Goal: Task Accomplishment & Management: Use online tool/utility

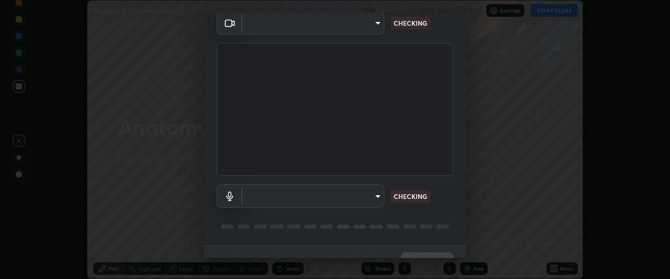
scroll to position [64, 0]
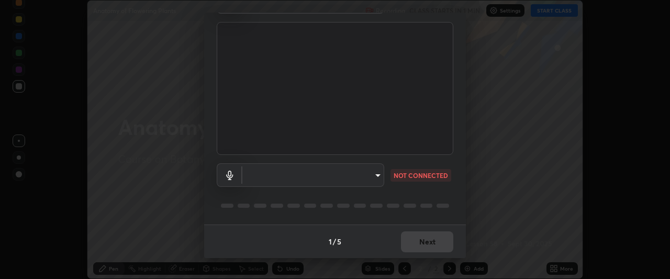
click at [366, 176] on body "Erase all Anatomy of Flowering Plants Recording CLASS STARTS IN 1 MIN Settings …" at bounding box center [335, 139] width 670 height 279
type input "27782adc23e2fb2e9a25af94410cad793eda472e13505a4e640454b7a0983fad"
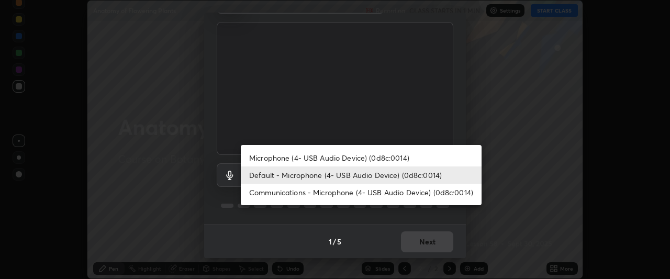
click at [400, 193] on li "Communications - Microphone (4- USB Audio Device) (0d8c:0014)" at bounding box center [361, 192] width 241 height 17
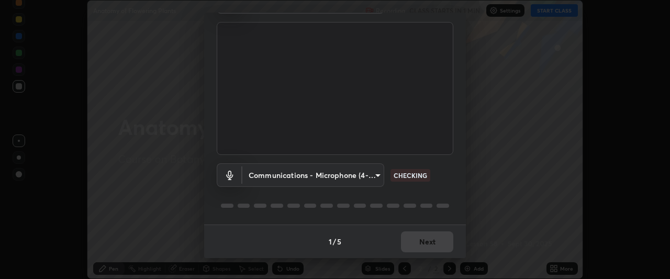
type input "communications"
click at [426, 244] on div "1 / 5 Next" at bounding box center [335, 242] width 262 height 34
click at [425, 243] on div "1 / 5 Next" at bounding box center [335, 242] width 262 height 34
click at [425, 240] on div "1 / 5 Next" at bounding box center [335, 242] width 262 height 34
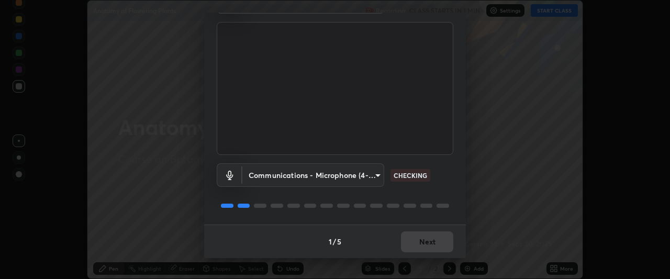
click at [425, 241] on div "1 / 5 Next" at bounding box center [335, 242] width 262 height 34
click at [425, 242] on div "1 / 5 Next" at bounding box center [335, 242] width 262 height 34
click at [424, 244] on div "1 / 5 Next" at bounding box center [335, 242] width 262 height 34
click at [432, 240] on div "1 / 5 Next" at bounding box center [335, 242] width 262 height 34
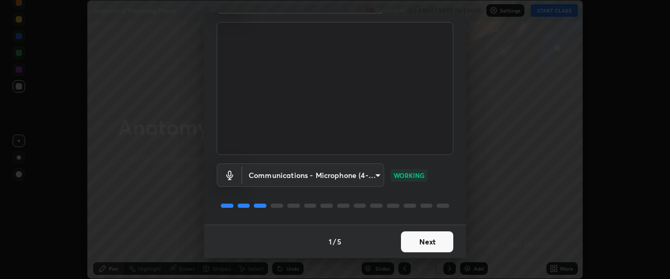
click at [429, 243] on button "Next" at bounding box center [427, 241] width 52 height 21
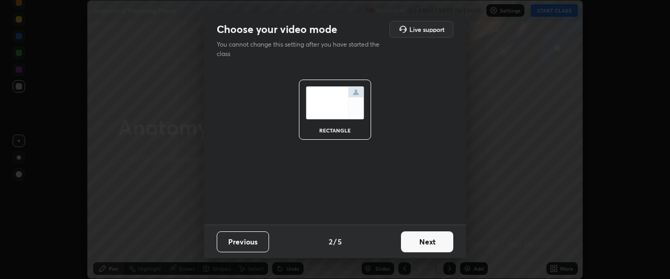
click at [436, 245] on button "Next" at bounding box center [427, 241] width 52 height 21
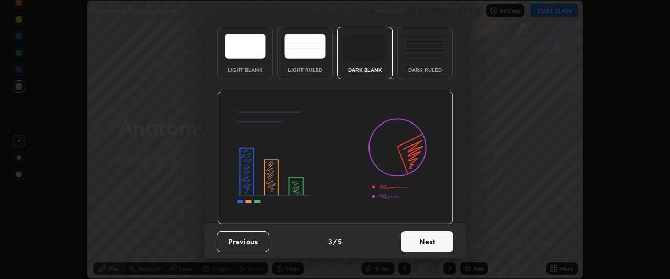
scroll to position [35, 0]
click at [427, 246] on button "Next" at bounding box center [427, 241] width 52 height 21
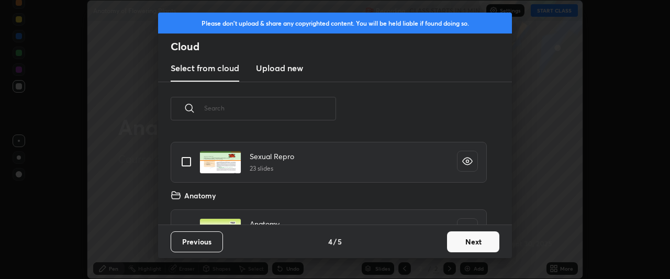
scroll to position [785, 0]
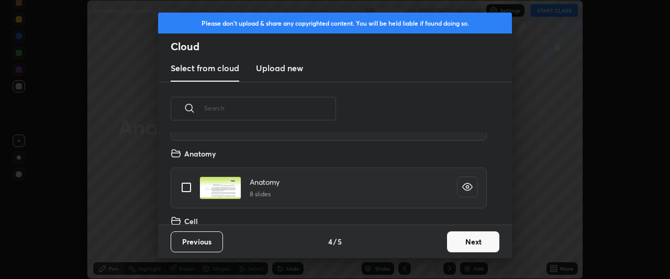
click at [187, 191] on input "grid" at bounding box center [186, 187] width 22 height 22
checkbox input "true"
click at [460, 238] on button "Next" at bounding box center [473, 241] width 52 height 21
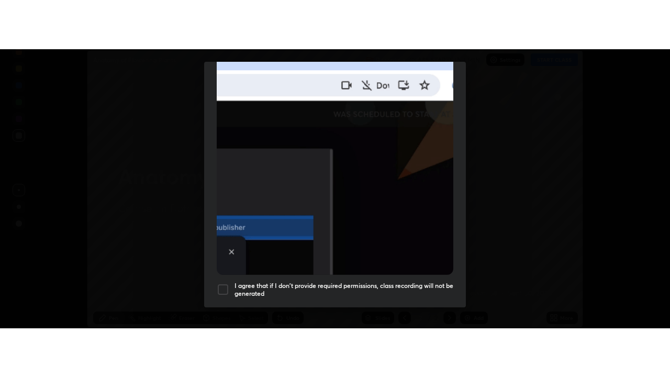
scroll to position [278, 0]
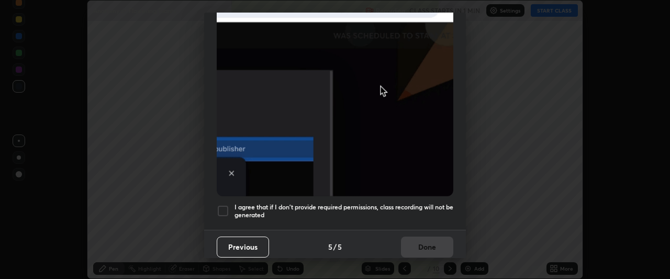
click at [427, 203] on h5 "I agree that if I don't provide required permissions, class recording will not …" at bounding box center [344, 211] width 219 height 16
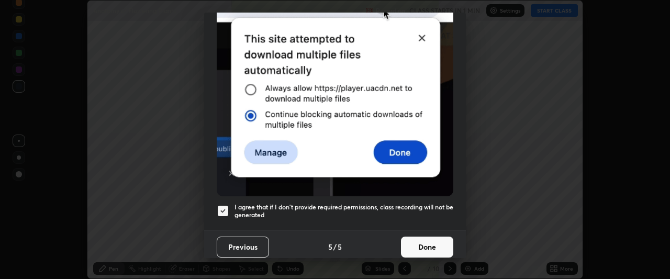
click at [427, 242] on button "Done" at bounding box center [427, 247] width 52 height 21
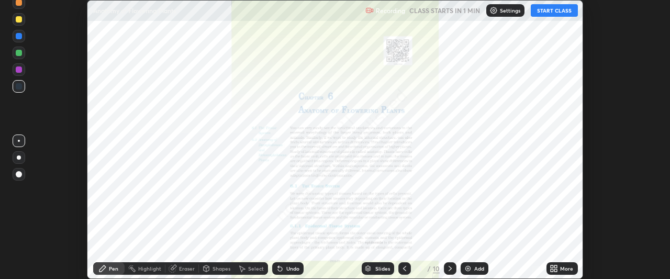
click at [553, 14] on button "START CLASS" at bounding box center [554, 10] width 47 height 13
click at [561, 271] on div "More" at bounding box center [566, 268] width 13 height 5
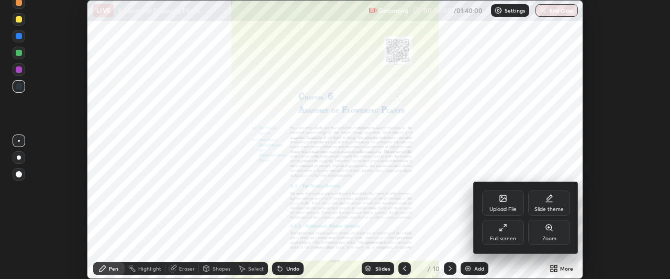
click at [506, 240] on div "Full screen" at bounding box center [503, 238] width 26 height 5
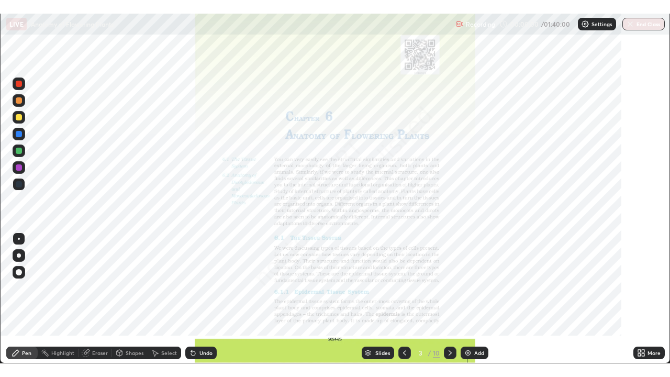
scroll to position [377, 670]
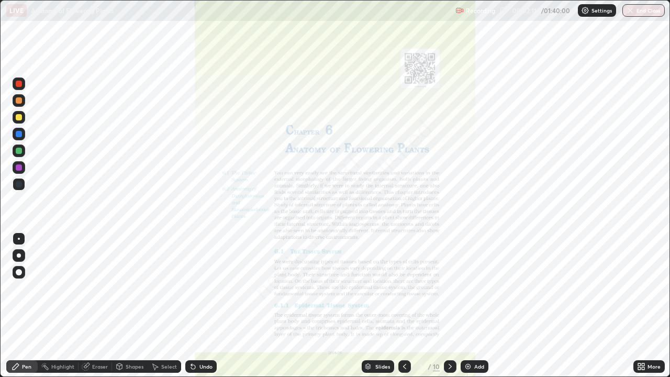
click at [466, 279] on img at bounding box center [468, 366] width 8 height 8
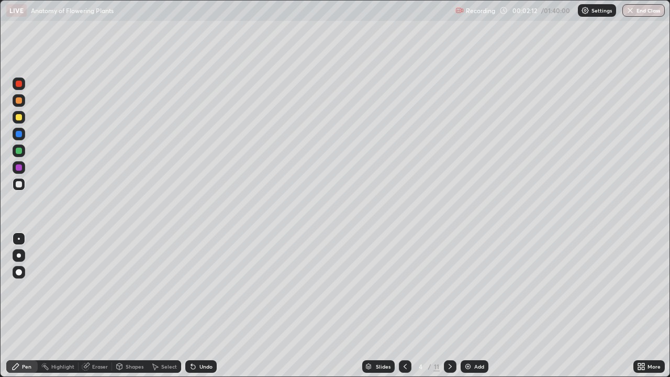
click at [20, 257] on div at bounding box center [19, 255] width 13 height 13
click at [98, 279] on div "Eraser" at bounding box center [100, 366] width 16 height 5
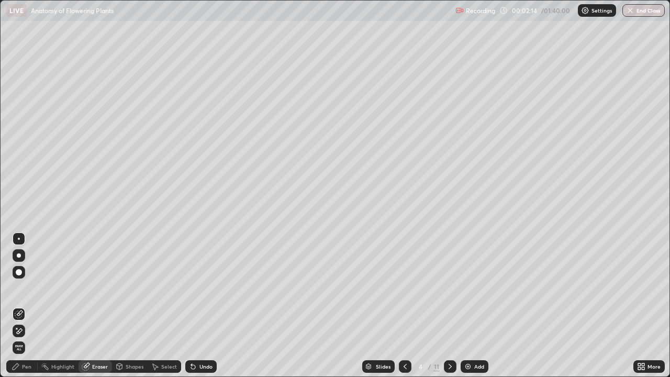
click at [19, 279] on icon at bounding box center [19, 331] width 8 height 9
click at [24, 279] on div "Pen" at bounding box center [26, 366] width 9 height 5
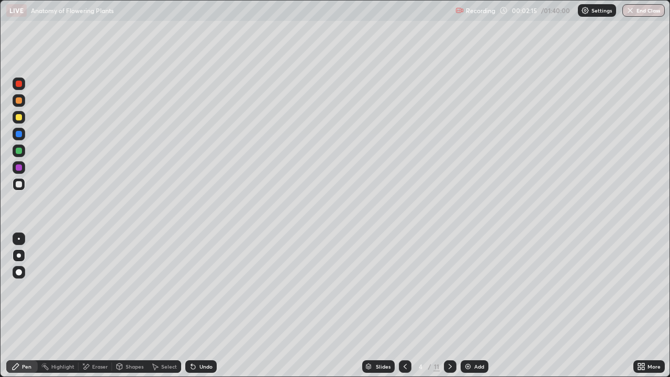
click at [21, 118] on div at bounding box center [19, 117] width 6 height 6
click at [20, 183] on div at bounding box center [19, 184] width 6 height 6
click at [17, 120] on div at bounding box center [19, 117] width 6 height 6
click at [19, 184] on div at bounding box center [19, 184] width 6 height 6
click at [19, 183] on div at bounding box center [19, 184] width 6 height 6
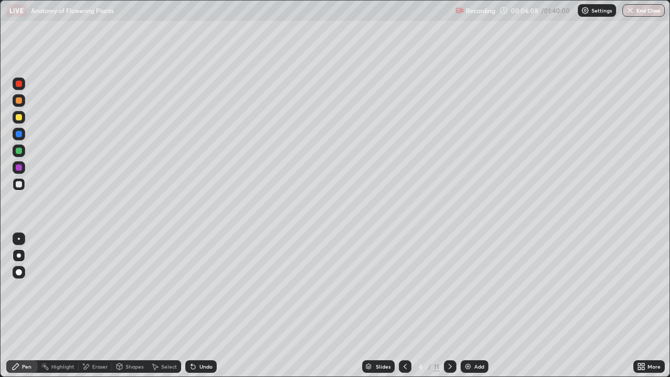
click at [202, 279] on div "Undo" at bounding box center [200, 366] width 31 height 13
click at [94, 279] on div "Eraser" at bounding box center [100, 366] width 16 height 5
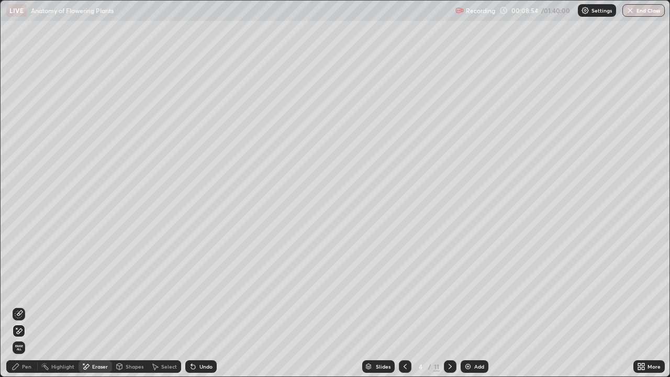
click at [17, 279] on icon at bounding box center [19, 314] width 8 height 8
click at [23, 279] on div "Pen" at bounding box center [21, 366] width 31 height 13
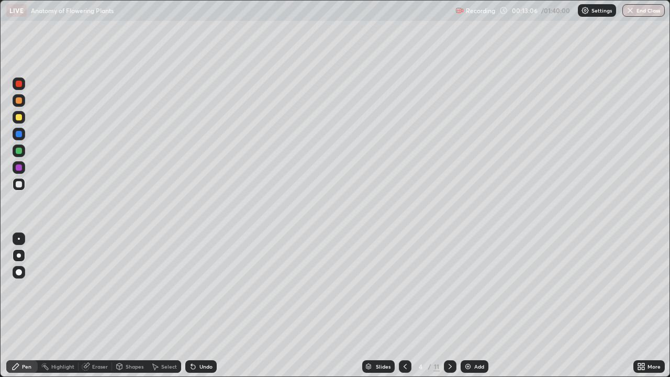
click at [455, 279] on div at bounding box center [450, 366] width 13 height 21
click at [450, 279] on icon at bounding box center [450, 366] width 8 height 8
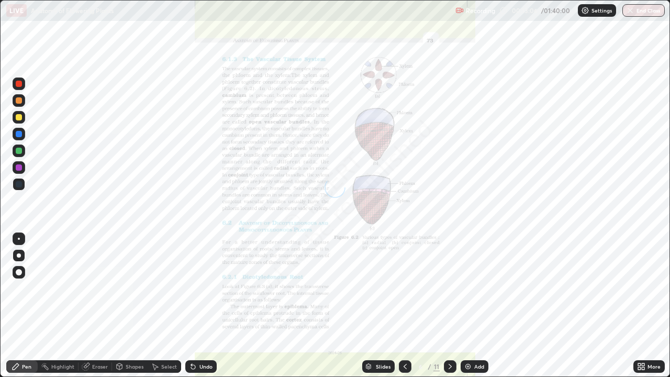
click at [450, 279] on icon at bounding box center [450, 366] width 8 height 8
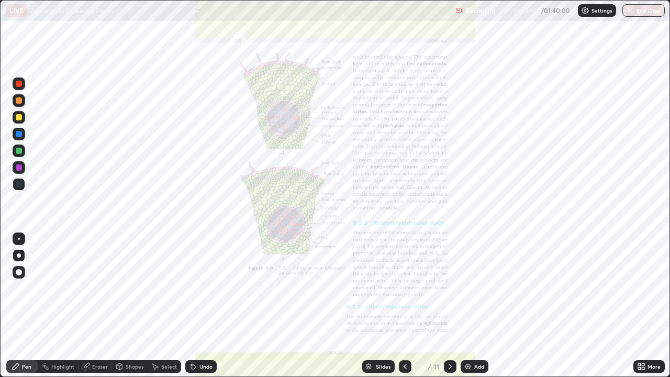
click at [450, 279] on icon at bounding box center [450, 366] width 8 height 8
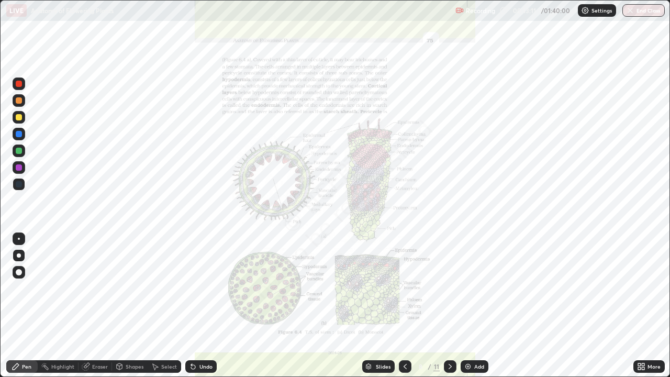
click at [642, 279] on icon at bounding box center [643, 368] width 3 height 3
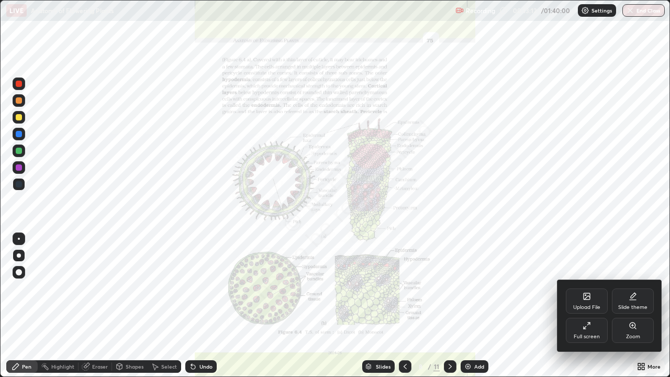
click at [633, 279] on div "Zoom" at bounding box center [633, 336] width 14 height 5
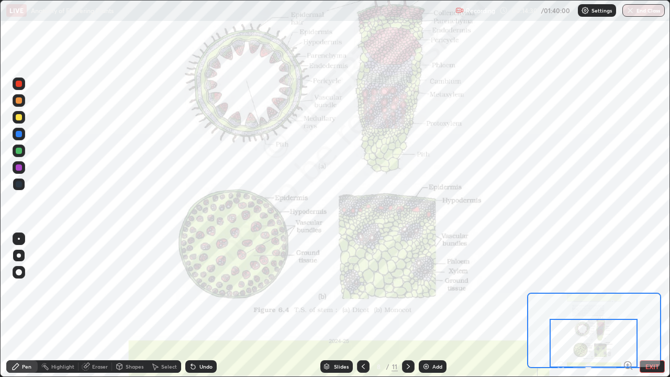
click at [433, 279] on div "Add" at bounding box center [438, 366] width 10 height 5
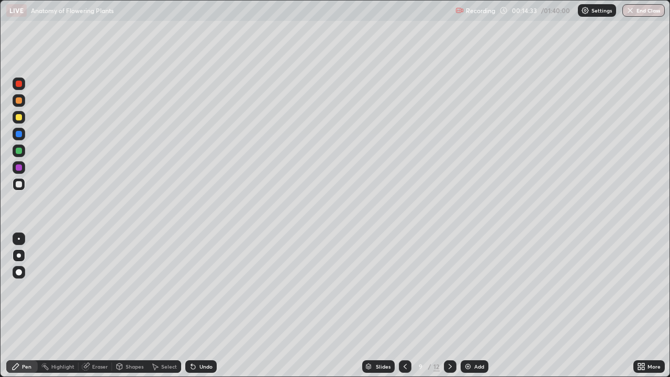
click at [21, 119] on div at bounding box center [19, 117] width 6 height 6
click at [19, 182] on div at bounding box center [19, 184] width 6 height 6
click at [21, 118] on div at bounding box center [19, 117] width 6 height 6
click at [17, 186] on div at bounding box center [19, 184] width 6 height 6
click at [21, 136] on div at bounding box center [19, 134] width 6 height 6
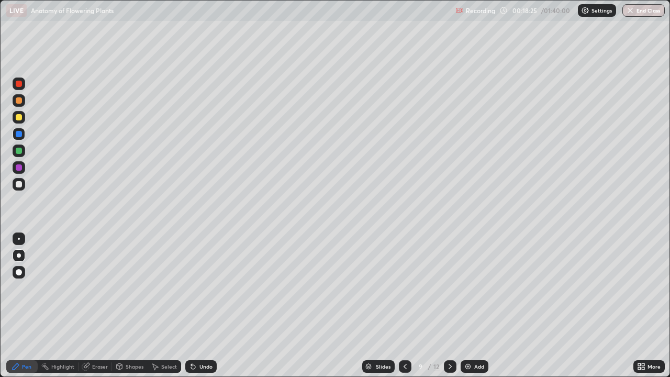
click at [21, 153] on div at bounding box center [19, 151] width 6 height 6
click at [24, 187] on div at bounding box center [19, 184] width 13 height 13
click at [21, 185] on div at bounding box center [19, 184] width 6 height 6
click at [19, 118] on div at bounding box center [19, 117] width 6 height 6
click at [19, 84] on div at bounding box center [19, 84] width 6 height 6
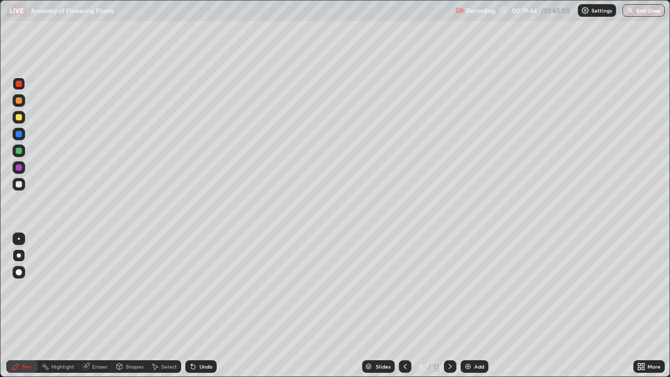
click at [17, 185] on div at bounding box center [19, 184] width 6 height 6
click at [18, 85] on div at bounding box center [19, 84] width 6 height 6
click at [17, 84] on div at bounding box center [19, 84] width 6 height 6
click at [16, 136] on div at bounding box center [19, 134] width 6 height 6
click at [18, 133] on div at bounding box center [19, 134] width 6 height 6
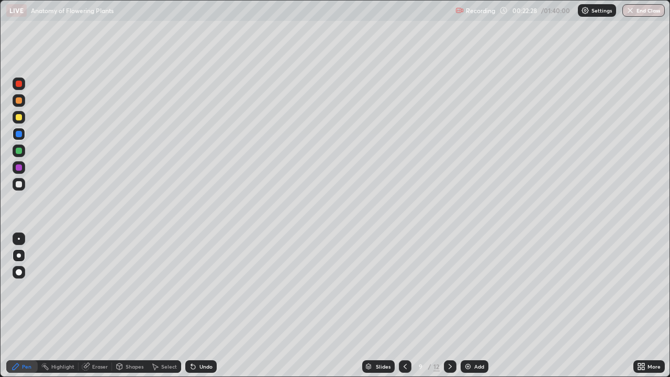
click at [197, 279] on div "Undo" at bounding box center [200, 366] width 31 height 13
click at [192, 279] on icon at bounding box center [193, 367] width 4 height 4
click at [202, 279] on div "Undo" at bounding box center [200, 366] width 31 height 13
click at [100, 279] on div "Eraser" at bounding box center [96, 366] width 34 height 13
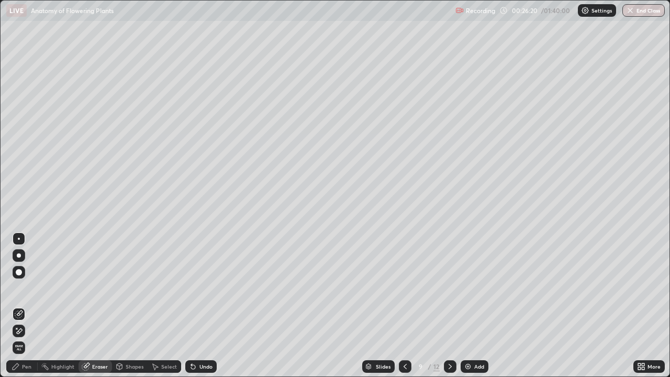
click at [19, 279] on icon at bounding box center [20, 330] width 6 height 5
click at [18, 279] on icon at bounding box center [16, 366] width 8 height 8
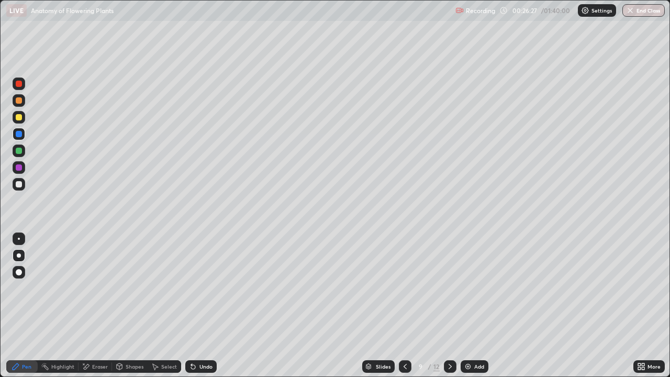
click at [18, 184] on div at bounding box center [19, 184] width 6 height 6
click at [17, 151] on div at bounding box center [19, 151] width 6 height 6
click at [19, 270] on div at bounding box center [19, 272] width 6 height 6
click at [19, 101] on div at bounding box center [19, 100] width 6 height 6
click at [21, 183] on div at bounding box center [19, 184] width 6 height 6
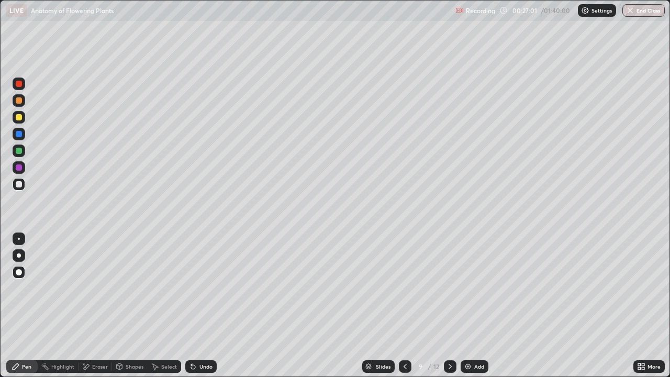
click at [19, 239] on div at bounding box center [19, 239] width 2 height 2
click at [25, 183] on div at bounding box center [19, 184] width 13 height 13
click at [18, 250] on div at bounding box center [19, 255] width 13 height 13
click at [23, 132] on div at bounding box center [19, 134] width 13 height 13
click at [19, 118] on div at bounding box center [19, 117] width 6 height 6
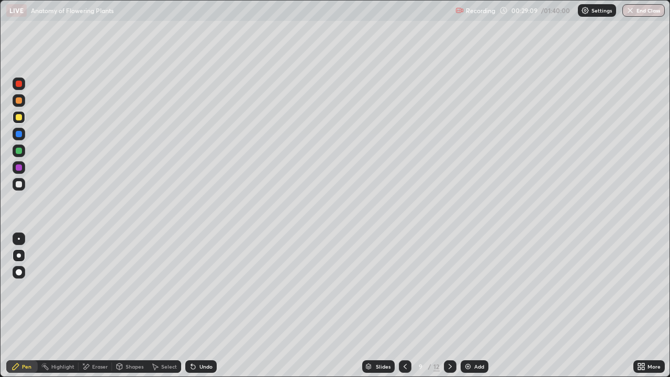
click at [21, 186] on div at bounding box center [19, 184] width 6 height 6
click at [20, 84] on div at bounding box center [19, 84] width 6 height 6
click at [19, 84] on div at bounding box center [19, 84] width 6 height 6
click at [16, 185] on div at bounding box center [19, 184] width 6 height 6
click at [18, 84] on div at bounding box center [19, 84] width 6 height 6
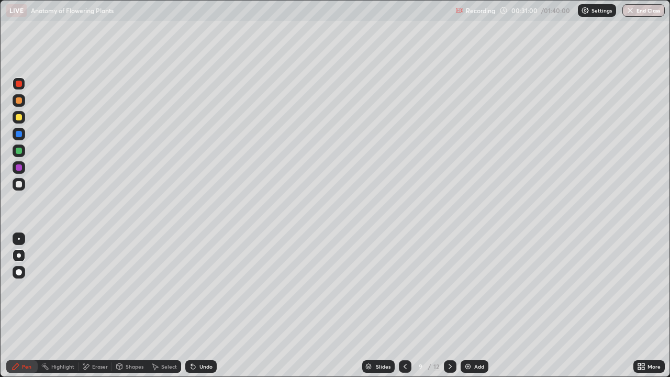
click at [16, 85] on div at bounding box center [19, 84] width 6 height 6
click at [16, 118] on div at bounding box center [19, 117] width 6 height 6
click at [17, 187] on div at bounding box center [19, 184] width 6 height 6
click at [18, 185] on div at bounding box center [19, 184] width 6 height 6
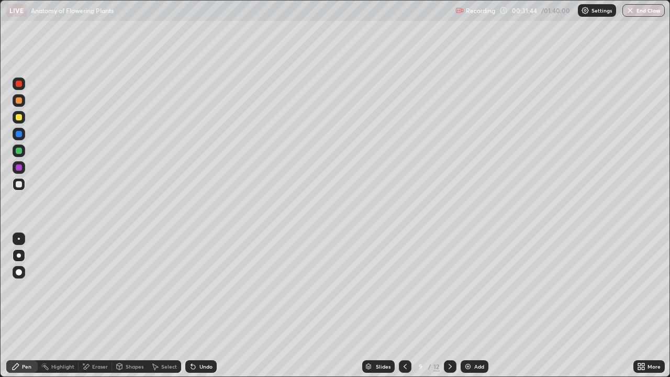
click at [69, 279] on div "Highlight" at bounding box center [58, 366] width 41 height 13
click at [26, 279] on div "Pen" at bounding box center [26, 366] width 9 height 5
click at [469, 279] on img at bounding box center [468, 366] width 8 height 8
click at [19, 183] on div at bounding box center [19, 184] width 6 height 6
click at [20, 121] on div at bounding box center [19, 117] width 13 height 13
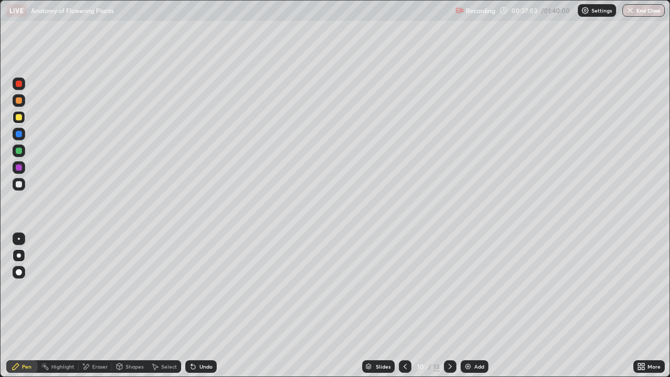
click at [19, 187] on div at bounding box center [19, 184] width 6 height 6
click at [19, 117] on div at bounding box center [19, 117] width 6 height 6
click at [21, 186] on div at bounding box center [19, 184] width 6 height 6
click at [196, 279] on div "Undo" at bounding box center [200, 366] width 31 height 13
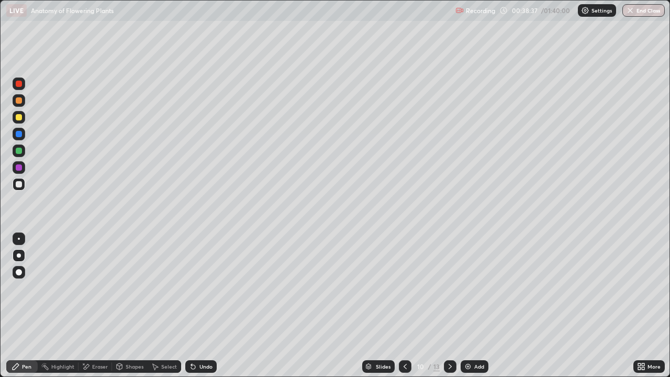
click at [91, 279] on div "Eraser" at bounding box center [96, 366] width 34 height 13
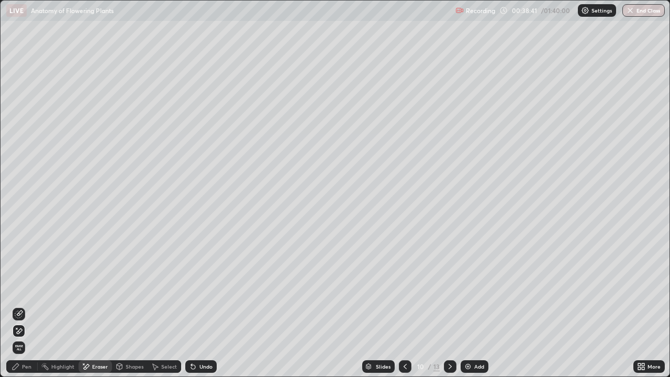
click at [21, 279] on div "Pen" at bounding box center [21, 366] width 31 height 13
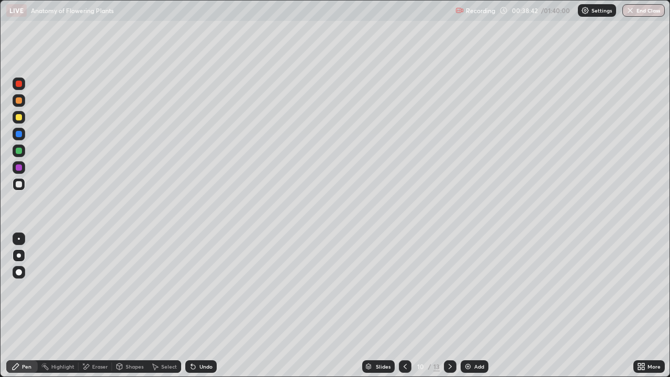
click at [24, 187] on div at bounding box center [19, 184] width 13 height 13
click at [469, 279] on img at bounding box center [468, 366] width 8 height 8
click at [21, 183] on div at bounding box center [19, 184] width 6 height 6
click at [205, 279] on div "Undo" at bounding box center [206, 366] width 13 height 5
click at [204, 279] on div "Undo" at bounding box center [206, 366] width 13 height 5
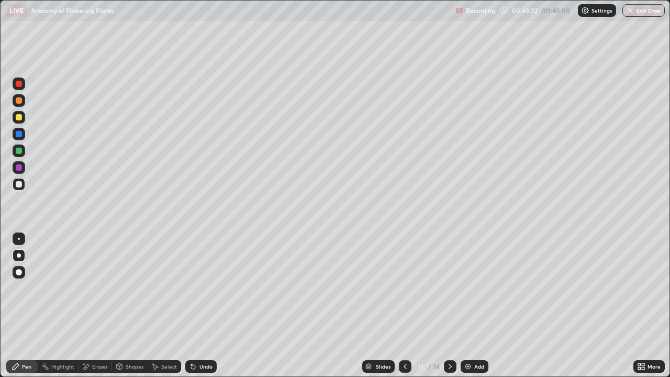
click at [203, 279] on div "Undo" at bounding box center [206, 366] width 13 height 5
click at [200, 279] on div "Undo" at bounding box center [206, 366] width 13 height 5
click at [201, 279] on div "Undo" at bounding box center [206, 366] width 13 height 5
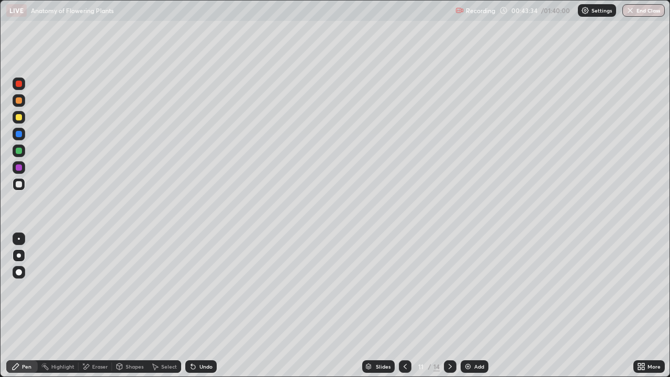
click at [201, 279] on div "Undo" at bounding box center [206, 366] width 13 height 5
click at [202, 279] on div "Undo" at bounding box center [206, 366] width 13 height 5
click at [201, 279] on div "Undo" at bounding box center [200, 366] width 31 height 13
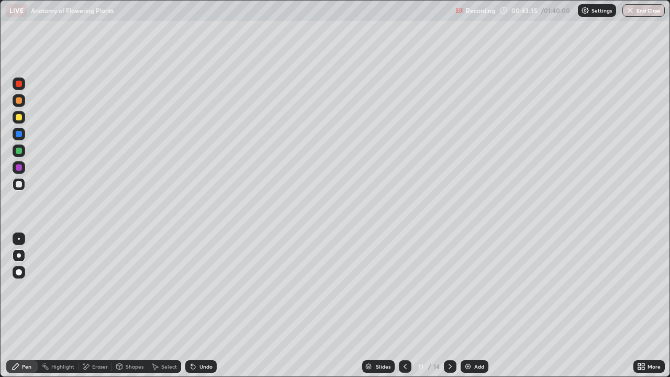
click at [201, 279] on div "Undo" at bounding box center [200, 366] width 31 height 13
click at [203, 279] on div "Undo" at bounding box center [200, 366] width 31 height 13
click at [204, 279] on div "Undo" at bounding box center [200, 366] width 31 height 13
click at [206, 279] on div "Undo" at bounding box center [200, 366] width 31 height 13
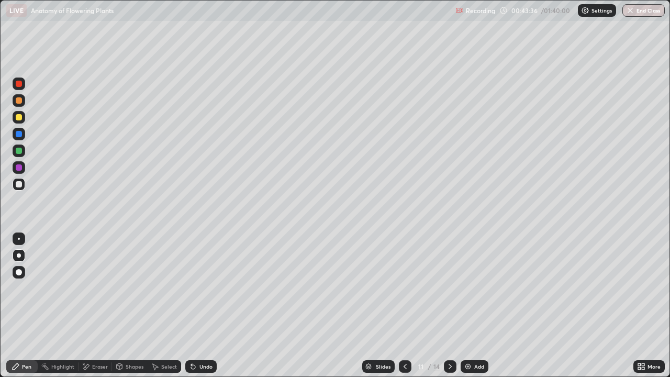
click at [204, 279] on div "Undo" at bounding box center [200, 366] width 31 height 13
click at [19, 119] on div at bounding box center [19, 117] width 6 height 6
click at [20, 183] on div at bounding box center [19, 184] width 6 height 6
click at [196, 279] on div "Undo" at bounding box center [200, 366] width 31 height 13
click at [404, 279] on icon at bounding box center [405, 366] width 8 height 8
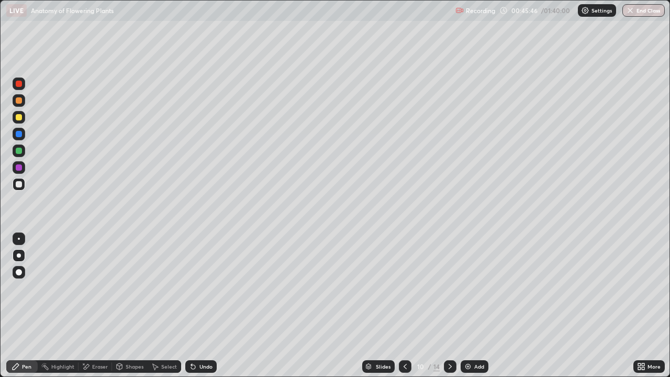
click at [404, 279] on icon at bounding box center [405, 366] width 8 height 8
click at [202, 279] on div "Undo" at bounding box center [206, 366] width 13 height 5
click at [449, 279] on icon at bounding box center [450, 366] width 8 height 8
click at [466, 279] on img at bounding box center [468, 366] width 8 height 8
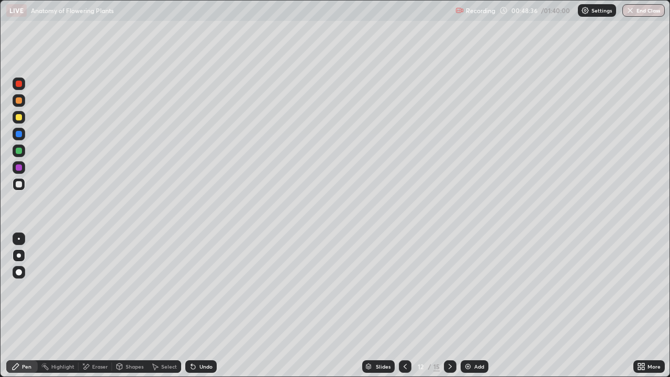
click at [20, 117] on div at bounding box center [19, 117] width 6 height 6
click at [18, 184] on div at bounding box center [19, 184] width 6 height 6
click at [197, 279] on div "Undo" at bounding box center [200, 366] width 31 height 13
click at [201, 279] on div "Undo" at bounding box center [206, 366] width 13 height 5
click at [202, 279] on div "Undo" at bounding box center [206, 366] width 13 height 5
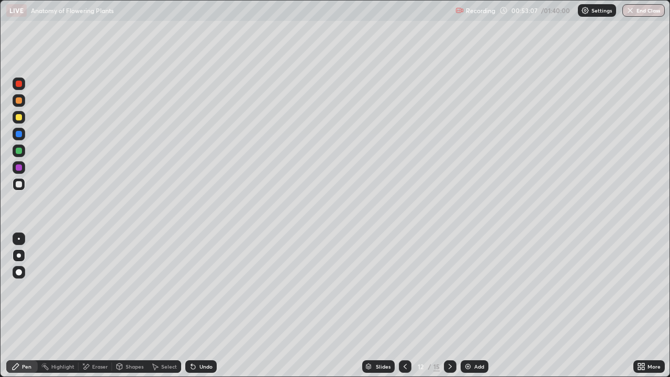
click at [405, 279] on icon at bounding box center [405, 366] width 8 height 8
click at [408, 279] on div at bounding box center [405, 366] width 13 height 13
click at [405, 279] on icon at bounding box center [405, 366] width 8 height 8
click at [403, 279] on icon at bounding box center [405, 366] width 8 height 8
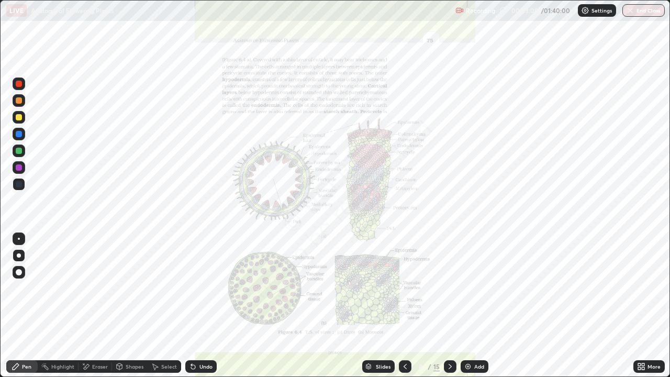
click at [404, 279] on div at bounding box center [405, 366] width 13 height 21
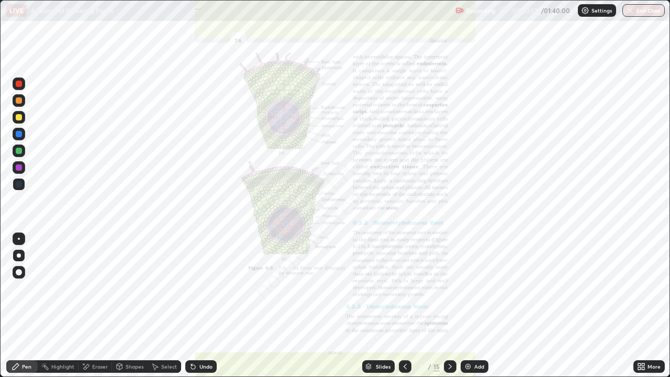
click at [644, 279] on icon at bounding box center [643, 368] width 3 height 3
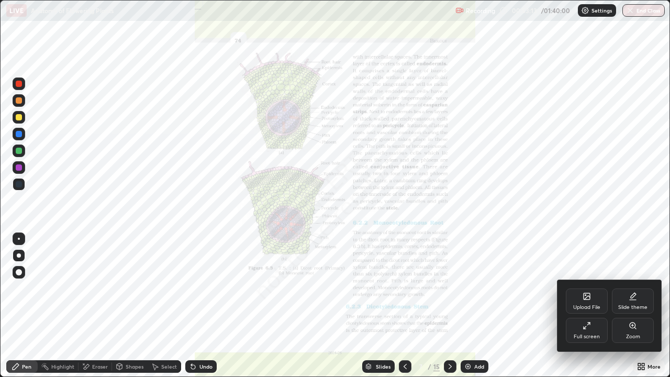
click at [630, 279] on div "Zoom" at bounding box center [633, 330] width 42 height 25
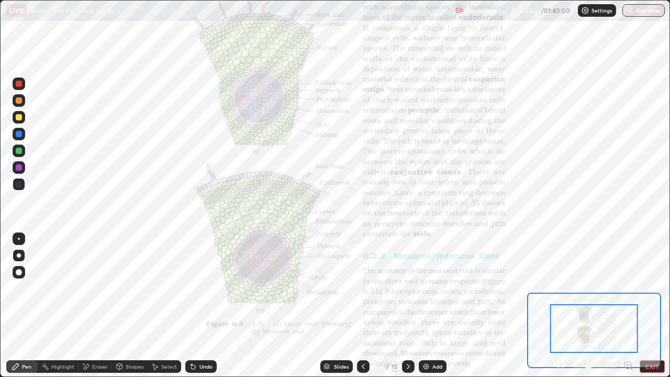
click at [19, 135] on div at bounding box center [19, 134] width 6 height 6
click at [19, 239] on div at bounding box center [19, 239] width 2 height 2
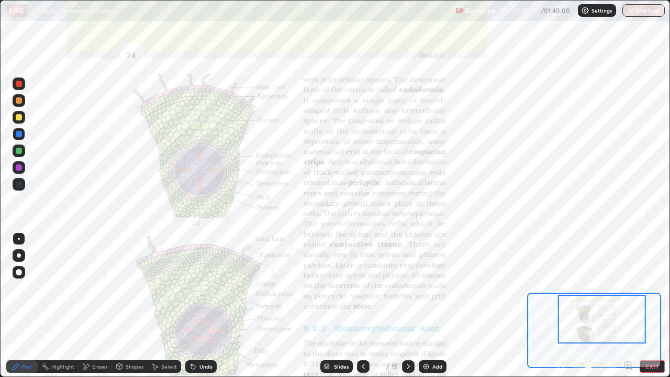
click at [402, 279] on div at bounding box center [408, 366] width 13 height 13
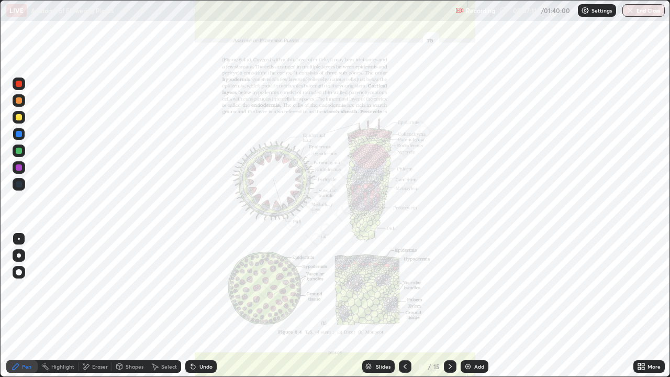
click at [404, 279] on icon at bounding box center [405, 366] width 8 height 8
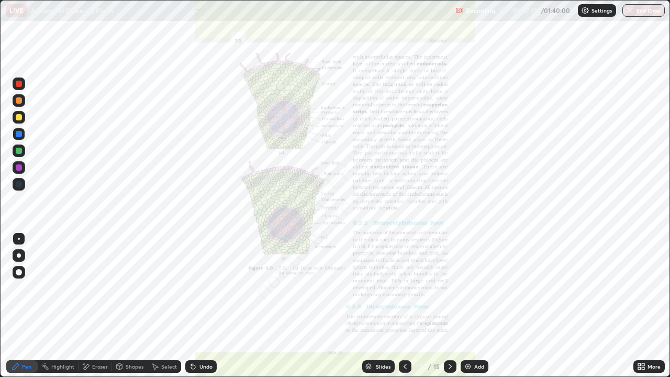
click at [449, 279] on icon at bounding box center [450, 366] width 8 height 8
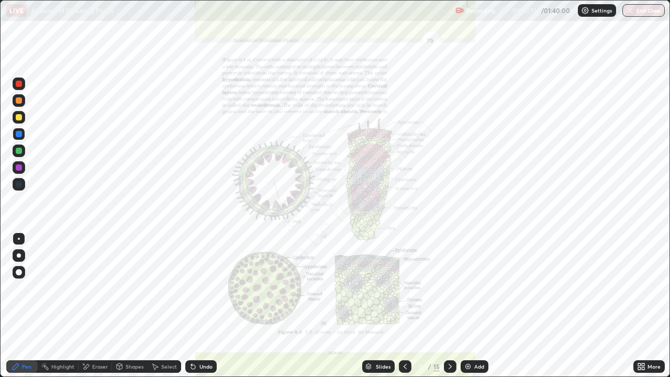
click at [449, 279] on icon at bounding box center [450, 366] width 8 height 8
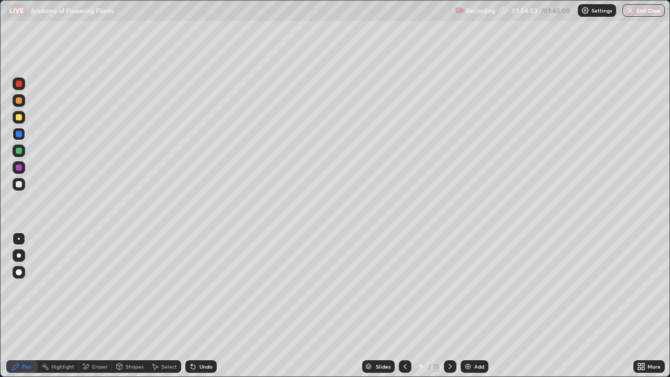
click at [19, 184] on div at bounding box center [19, 184] width 6 height 6
click at [64, 279] on div "Highlight" at bounding box center [62, 366] width 23 height 5
click at [448, 279] on icon at bounding box center [450, 366] width 8 height 8
click at [450, 279] on icon at bounding box center [450, 366] width 8 height 8
click at [449, 279] on icon at bounding box center [450, 366] width 8 height 8
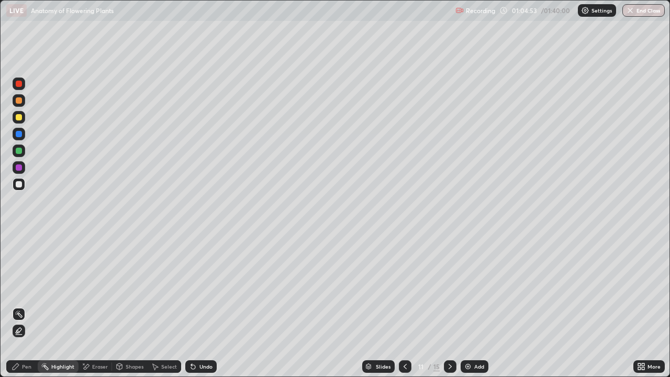
click at [449, 279] on icon at bounding box center [450, 366] width 8 height 8
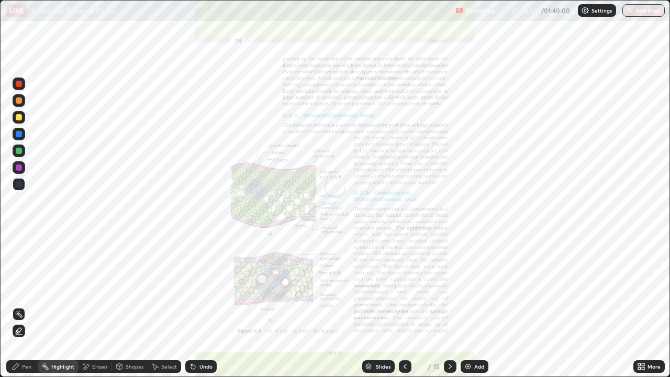
click at [449, 279] on icon at bounding box center [450, 366] width 8 height 8
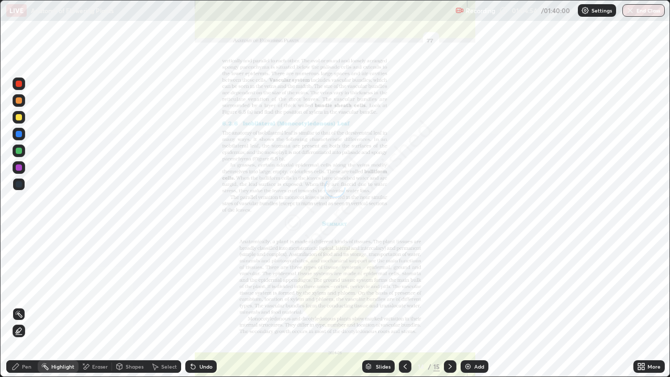
click at [407, 279] on div at bounding box center [405, 366] width 13 height 13
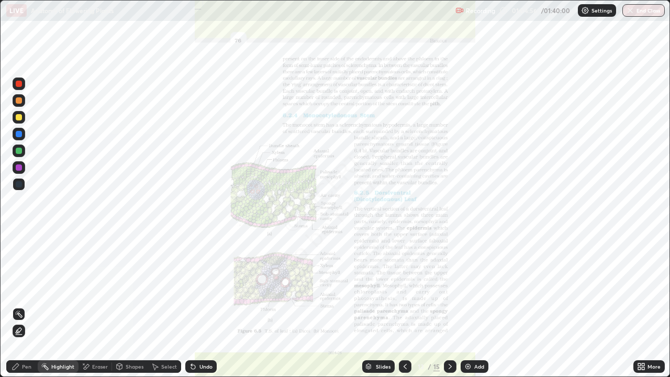
click at [404, 279] on icon at bounding box center [405, 366] width 8 height 8
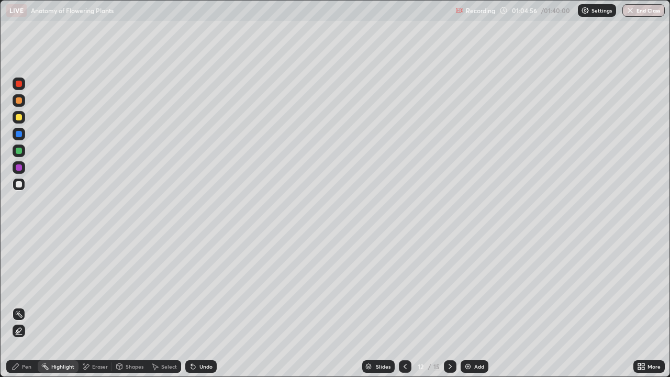
click at [404, 279] on icon at bounding box center [405, 366] width 3 height 5
click at [446, 279] on icon at bounding box center [450, 366] width 8 height 8
click at [474, 279] on div "Add" at bounding box center [479, 366] width 10 height 5
click at [17, 117] on div at bounding box center [19, 117] width 6 height 6
click at [23, 279] on div "Pen" at bounding box center [26, 366] width 9 height 5
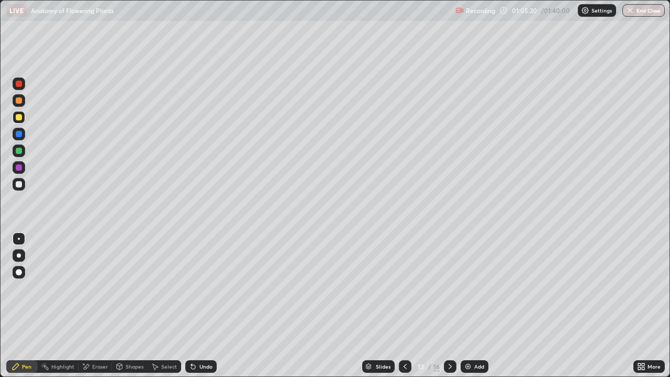
click at [17, 253] on div at bounding box center [19, 255] width 13 height 13
click at [24, 184] on div at bounding box center [19, 184] width 13 height 13
click at [197, 279] on div "Undo" at bounding box center [200, 366] width 31 height 13
click at [200, 279] on div "Undo" at bounding box center [200, 366] width 31 height 13
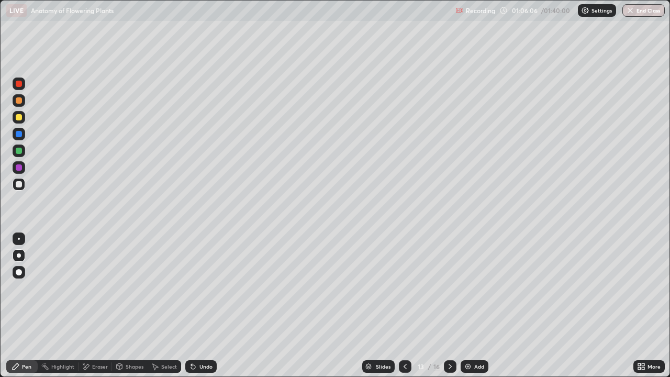
click at [197, 279] on div "Undo" at bounding box center [200, 366] width 31 height 13
click at [196, 279] on div "Undo" at bounding box center [200, 366] width 31 height 13
click at [20, 122] on div at bounding box center [19, 117] width 13 height 13
click at [19, 184] on div at bounding box center [19, 184] width 6 height 6
click at [21, 149] on div at bounding box center [19, 151] width 6 height 6
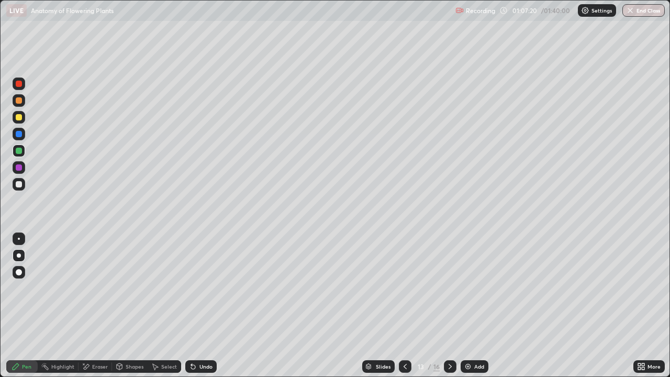
click at [20, 120] on div at bounding box center [19, 117] width 6 height 6
click at [20, 184] on div at bounding box center [19, 184] width 6 height 6
click at [21, 185] on div at bounding box center [19, 184] width 6 height 6
click at [90, 279] on div "Eraser" at bounding box center [96, 366] width 34 height 13
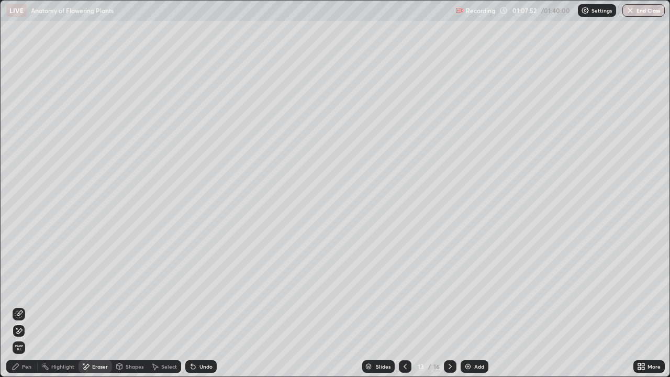
click at [24, 279] on div "Pen" at bounding box center [26, 366] width 9 height 5
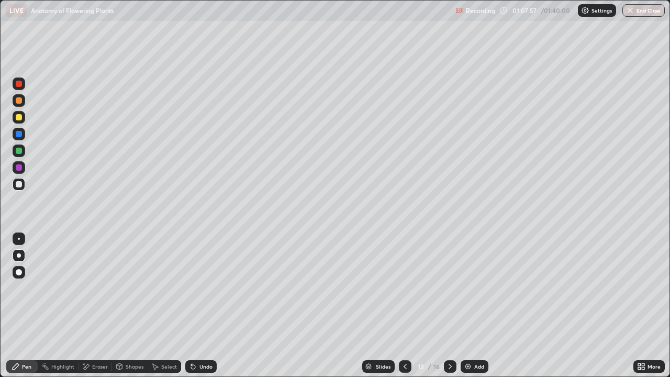
click at [18, 134] on div at bounding box center [19, 134] width 6 height 6
click at [19, 121] on div at bounding box center [19, 117] width 13 height 13
click at [21, 185] on div at bounding box center [19, 184] width 6 height 6
click at [24, 117] on div at bounding box center [19, 117] width 13 height 13
click at [20, 184] on div at bounding box center [19, 184] width 6 height 6
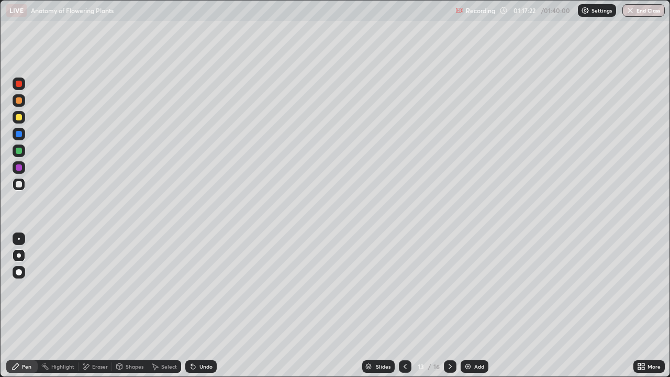
click at [448, 279] on icon at bounding box center [450, 366] width 8 height 8
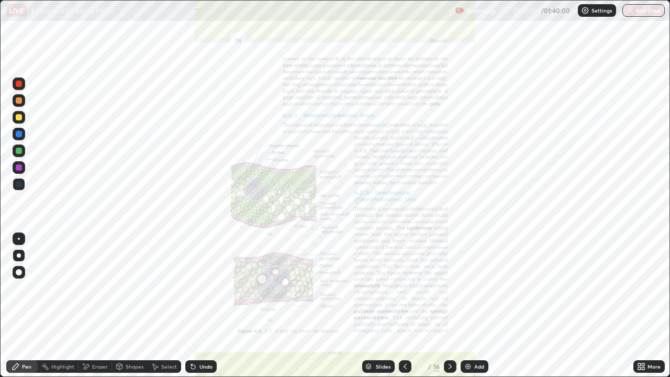
click at [638, 279] on icon at bounding box center [639, 364] width 3 height 3
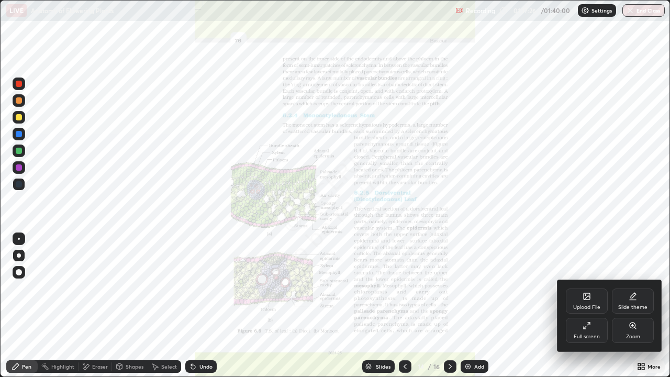
click at [625, 279] on div "Zoom" at bounding box center [633, 330] width 42 height 25
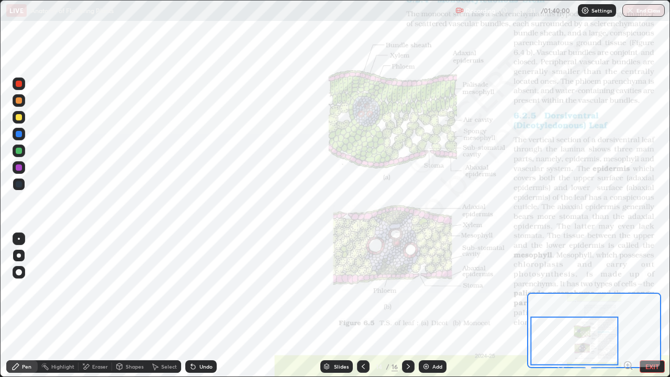
click at [20, 169] on div at bounding box center [19, 167] width 6 height 6
click at [19, 168] on div at bounding box center [19, 167] width 6 height 6
click at [19, 239] on div at bounding box center [19, 239] width 2 height 2
click at [92, 279] on div "Eraser" at bounding box center [100, 366] width 16 height 5
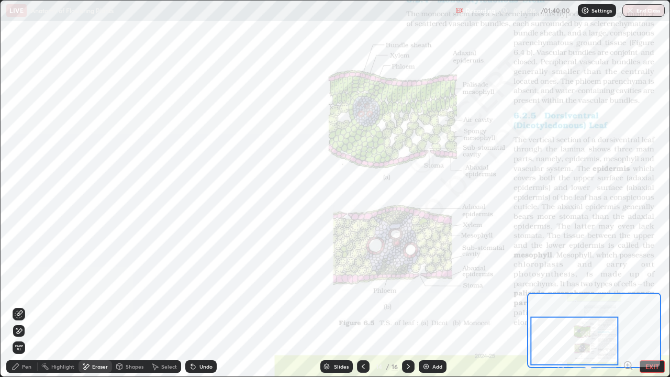
click at [26, 279] on div "Pen" at bounding box center [26, 366] width 9 height 5
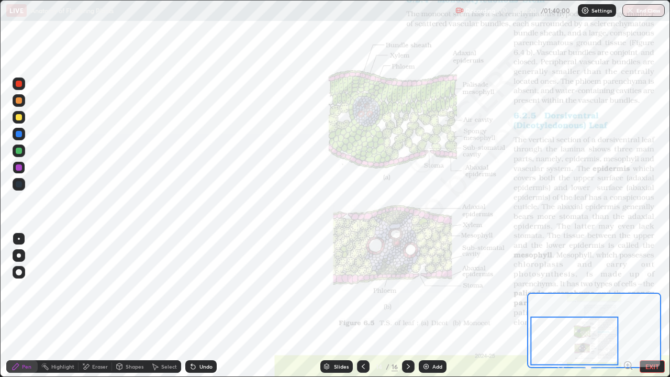
click at [210, 279] on div "Undo" at bounding box center [206, 366] width 13 height 5
click at [208, 279] on div "Undo" at bounding box center [200, 366] width 31 height 13
click at [92, 279] on div "Eraser" at bounding box center [100, 366] width 16 height 5
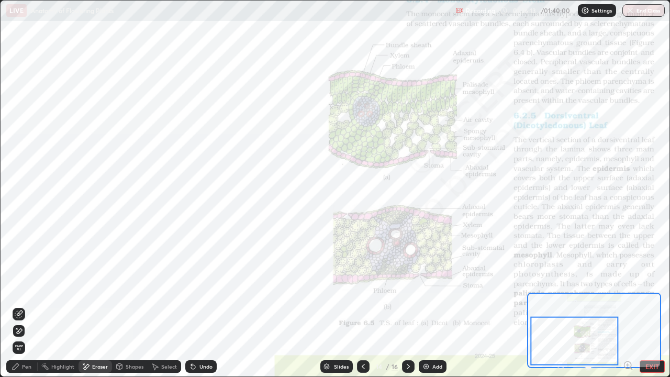
click at [19, 279] on div at bounding box center [19, 331] width 13 height 13
click at [25, 279] on div "Pen" at bounding box center [26, 366] width 9 height 5
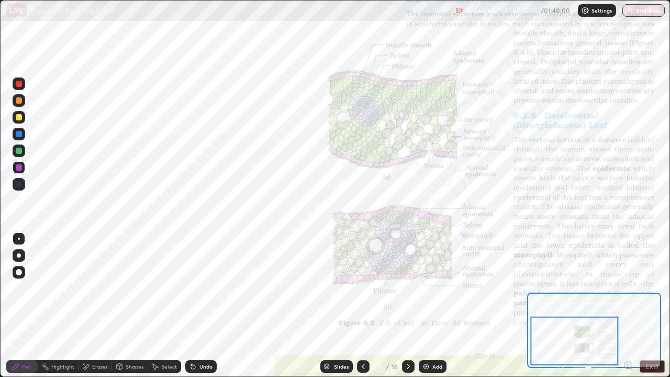
click at [19, 118] on div at bounding box center [19, 117] width 6 height 6
click at [202, 279] on div "Undo" at bounding box center [206, 366] width 13 height 5
click at [364, 279] on icon at bounding box center [363, 366] width 8 height 8
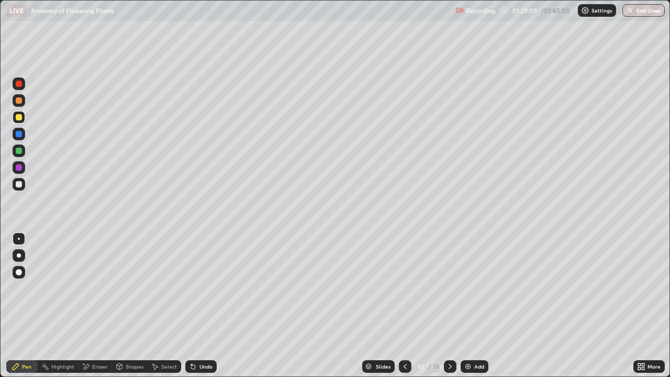
click at [21, 136] on div at bounding box center [19, 134] width 6 height 6
click at [24, 138] on div at bounding box center [19, 134] width 13 height 13
click at [23, 138] on div at bounding box center [19, 134] width 13 height 13
click at [24, 139] on div at bounding box center [19, 134] width 13 height 13
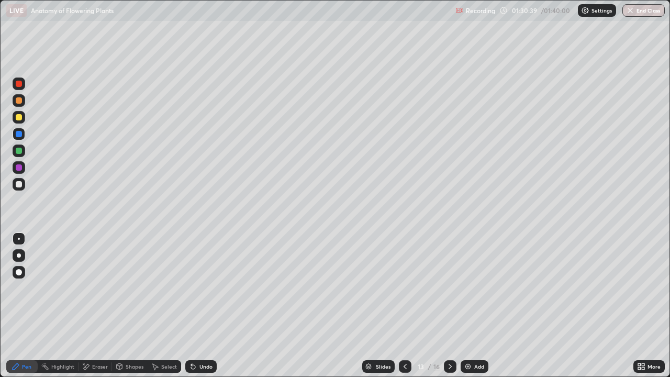
click at [449, 279] on icon at bounding box center [450, 366] width 8 height 8
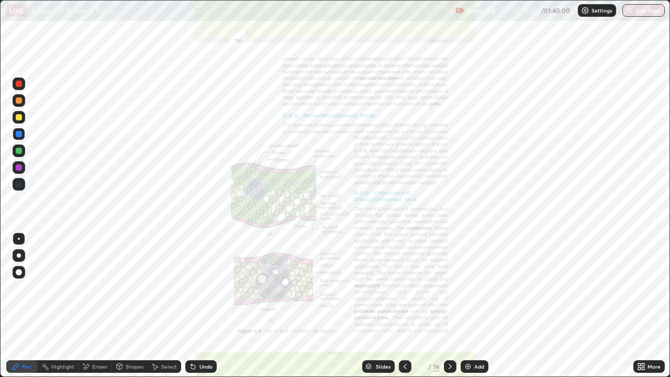
click at [642, 279] on icon at bounding box center [641, 366] width 8 height 8
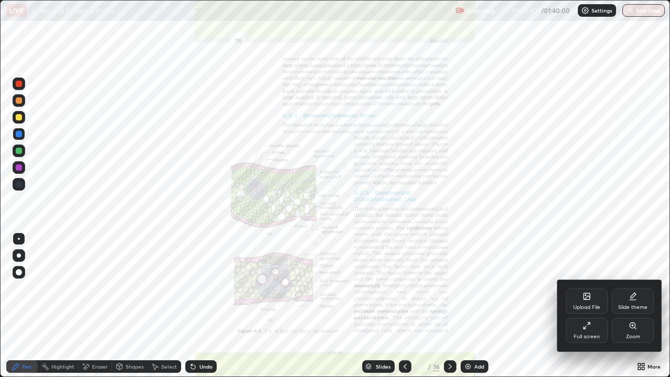
click at [621, 279] on div "Zoom" at bounding box center [633, 330] width 42 height 25
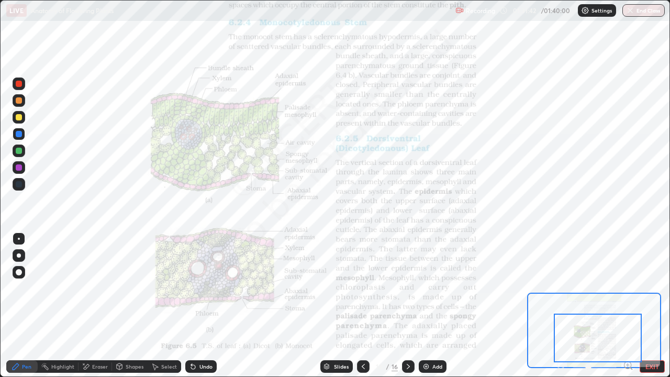
click at [19, 117] on div at bounding box center [19, 117] width 6 height 6
click at [362, 279] on icon at bounding box center [363, 366] width 3 height 5
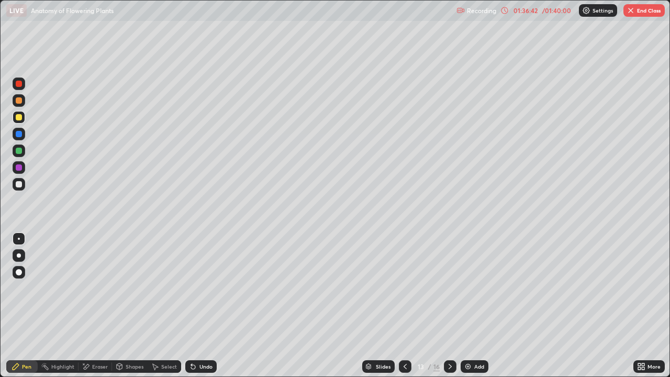
click at [197, 279] on div "Undo" at bounding box center [200, 366] width 31 height 13
click at [192, 279] on icon at bounding box center [193, 367] width 4 height 4
click at [196, 279] on div "Undo" at bounding box center [200, 366] width 31 height 13
click at [195, 279] on icon at bounding box center [193, 366] width 8 height 8
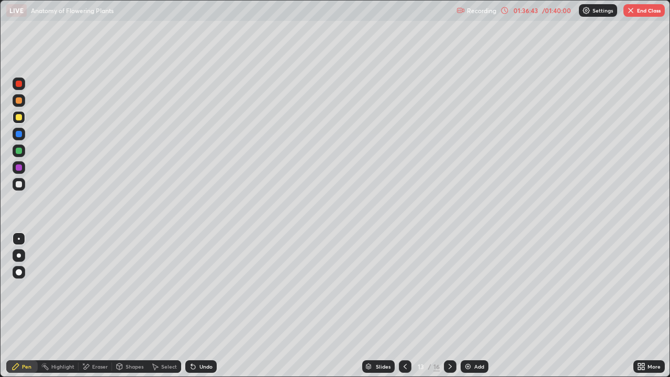
click at [195, 279] on icon at bounding box center [193, 366] width 8 height 8
click at [196, 279] on div "Undo" at bounding box center [200, 366] width 31 height 13
click at [446, 279] on icon at bounding box center [450, 366] width 8 height 8
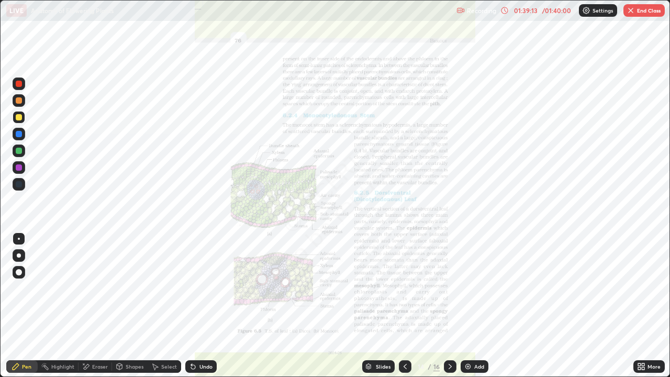
click at [464, 279] on img at bounding box center [468, 366] width 8 height 8
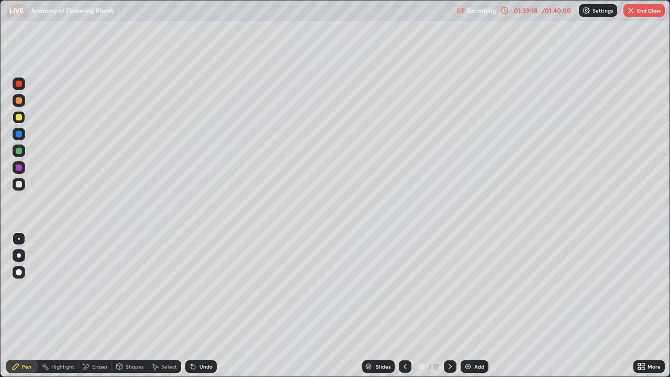
click at [19, 118] on div at bounding box center [19, 117] width 6 height 6
click at [193, 279] on icon at bounding box center [193, 366] width 8 height 8
click at [20, 273] on div at bounding box center [19, 272] width 6 height 6
click at [21, 184] on div at bounding box center [19, 184] width 6 height 6
click at [18, 256] on div at bounding box center [19, 255] width 4 height 4
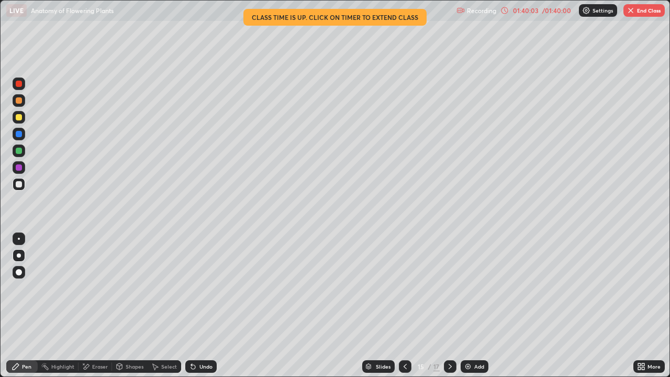
click at [17, 122] on div at bounding box center [19, 117] width 13 height 13
click at [19, 137] on div at bounding box center [19, 134] width 6 height 6
click at [17, 136] on div at bounding box center [19, 134] width 6 height 6
click at [19, 182] on div at bounding box center [19, 184] width 6 height 6
click at [17, 184] on div at bounding box center [19, 184] width 6 height 6
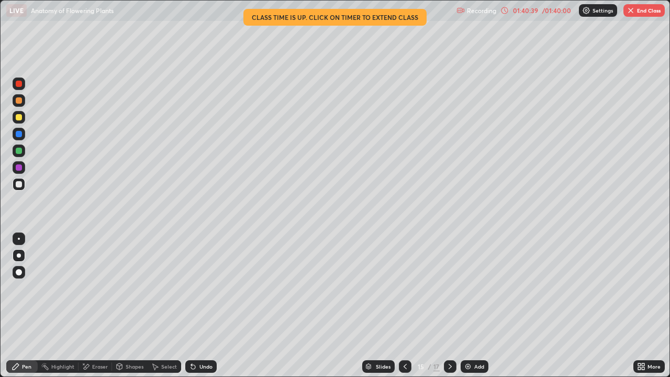
click at [20, 119] on div at bounding box center [19, 117] width 6 height 6
click at [627, 16] on button "End Class" at bounding box center [644, 10] width 41 height 13
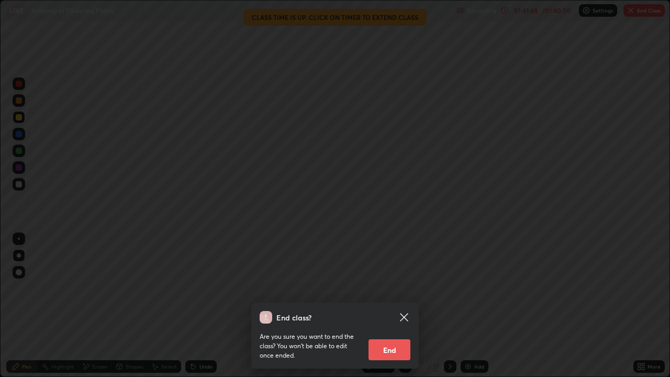
click at [379, 279] on button "End" at bounding box center [390, 349] width 42 height 21
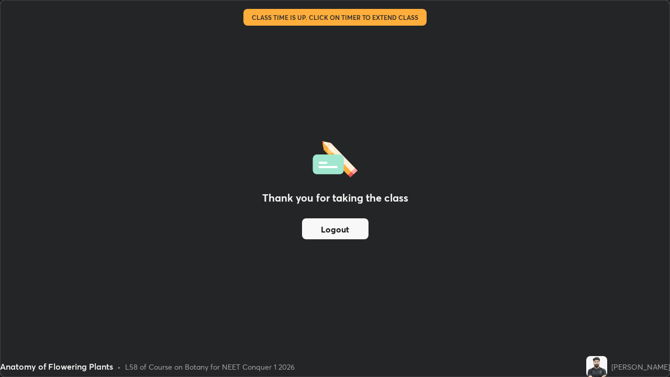
click at [348, 228] on button "Logout" at bounding box center [335, 228] width 67 height 21
